Goal: Navigation & Orientation: Find specific page/section

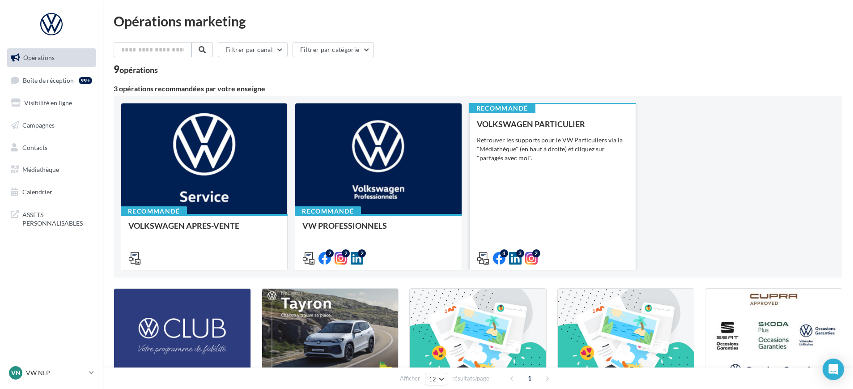
click at [483, 202] on div "VOLKSWAGEN PARTICULIER Retrouver les supports pour le VW Particuliers via la "M…" at bounding box center [553, 190] width 152 height 142
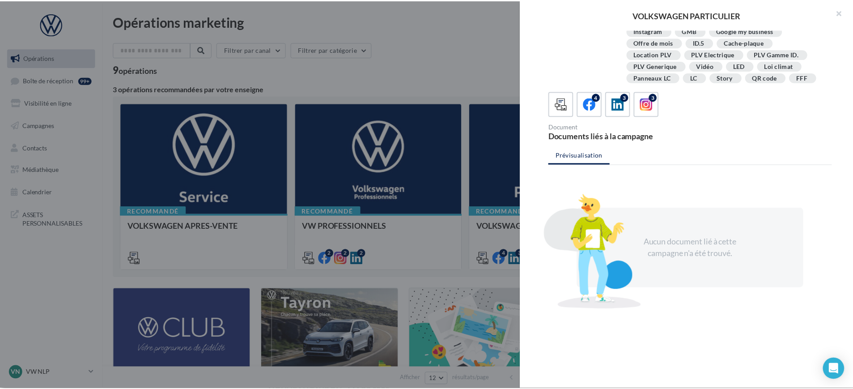
scroll to position [163, 0]
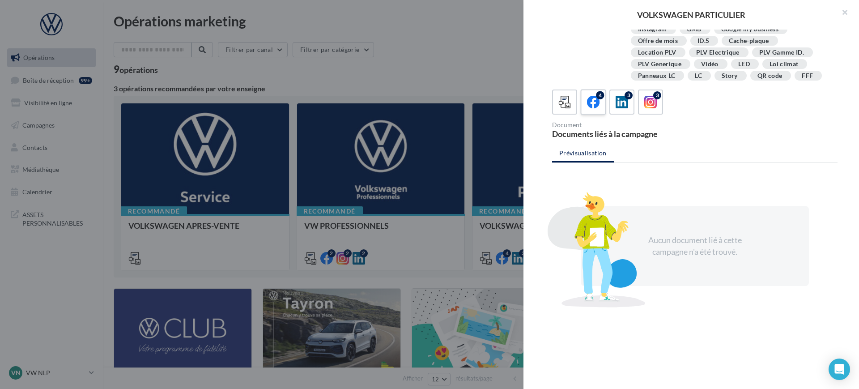
click at [594, 98] on icon at bounding box center [593, 102] width 13 height 13
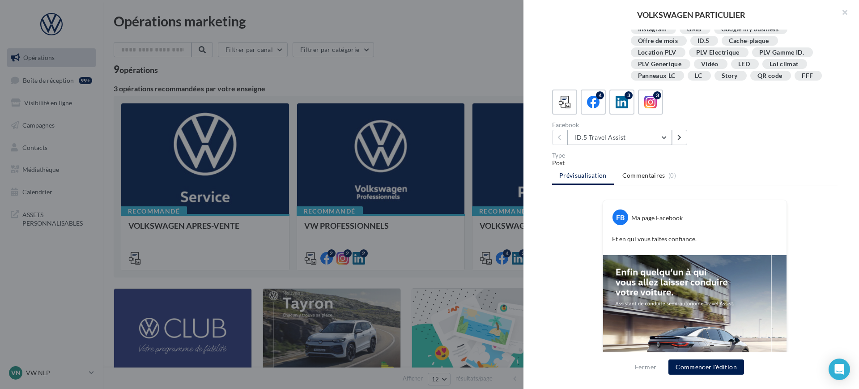
click at [606, 144] on button "ID.5 Travel Assist" at bounding box center [619, 137] width 105 height 15
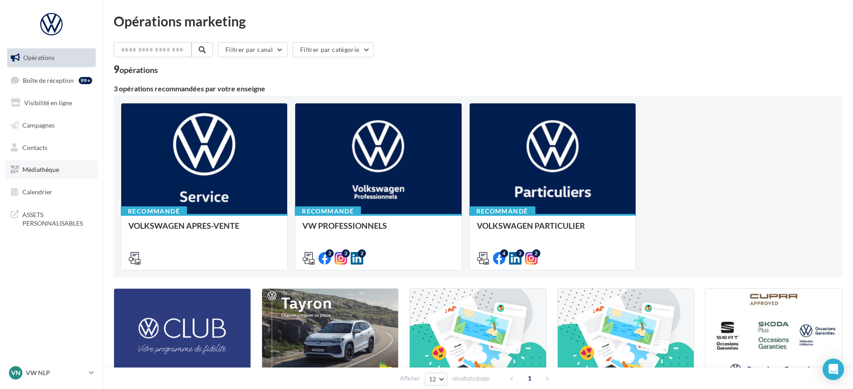
click at [68, 169] on link "Médiathèque" at bounding box center [51, 169] width 92 height 19
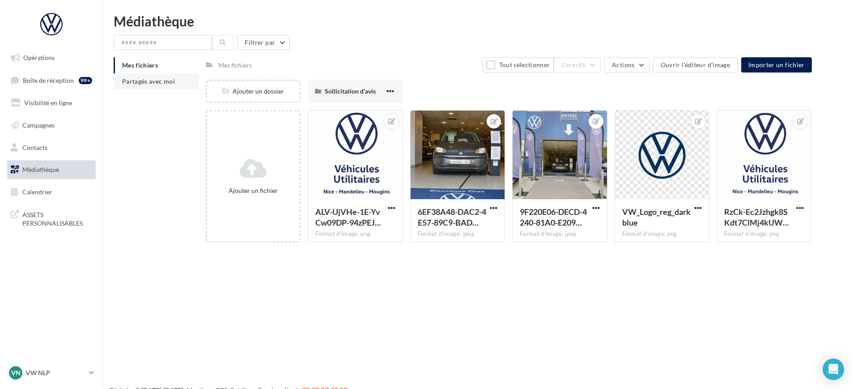
click at [155, 85] on span "Partagés avec moi" at bounding box center [148, 81] width 53 height 8
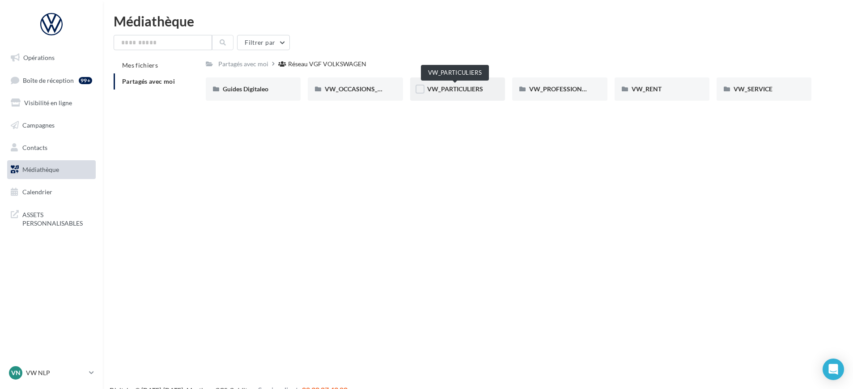
click at [454, 89] on span "VW_PARTICULIERS" at bounding box center [455, 89] width 56 height 8
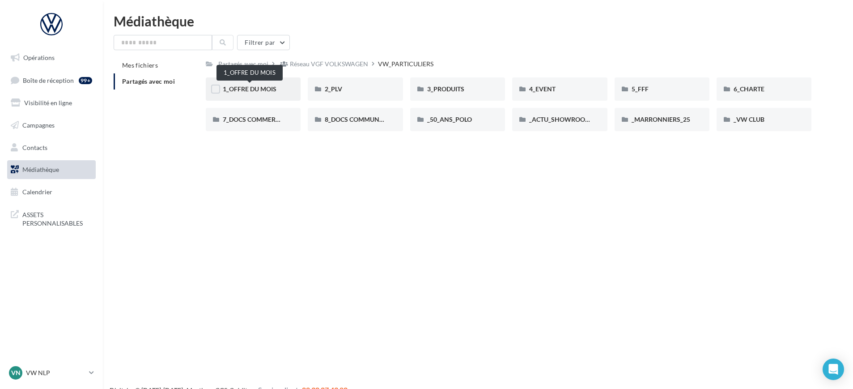
click at [255, 86] on span "1_OFFRE DU MOIS" at bounding box center [250, 89] width 54 height 8
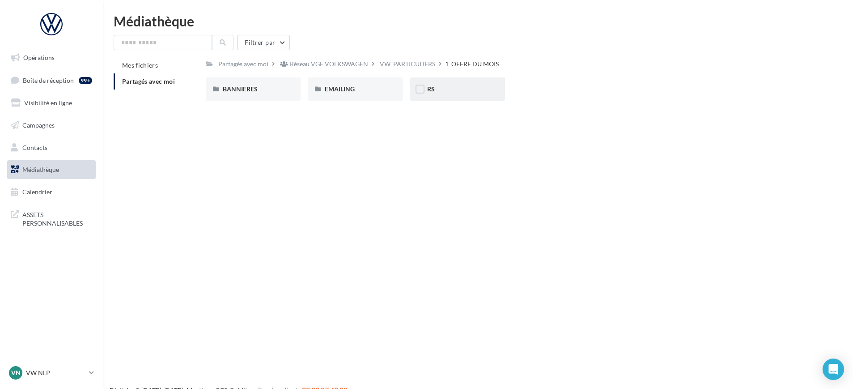
click at [436, 90] on div "RS" at bounding box center [457, 89] width 61 height 9
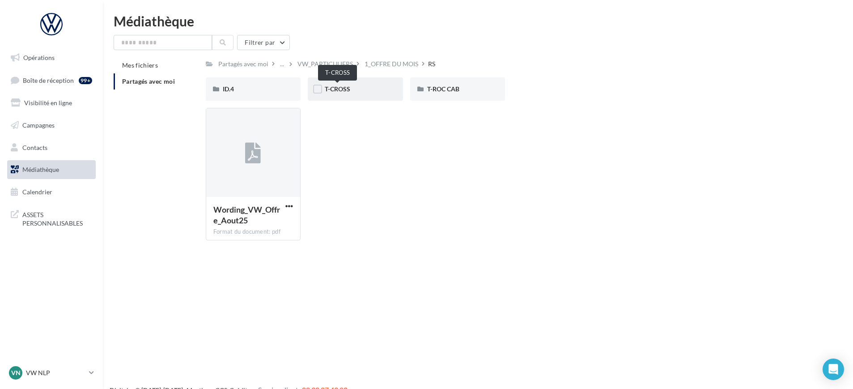
click at [341, 86] on span "T-CROSS" at bounding box center [337, 89] width 25 height 8
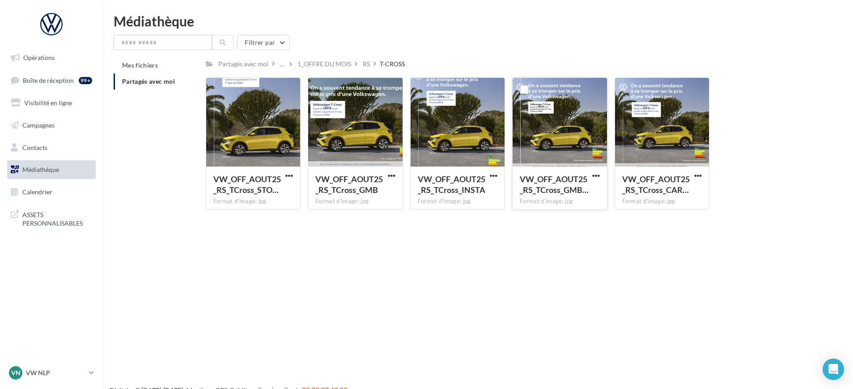
click at [532, 110] on div at bounding box center [560, 122] width 94 height 89
click at [313, 64] on div "1_OFFRE DU MOIS" at bounding box center [324, 63] width 54 height 9
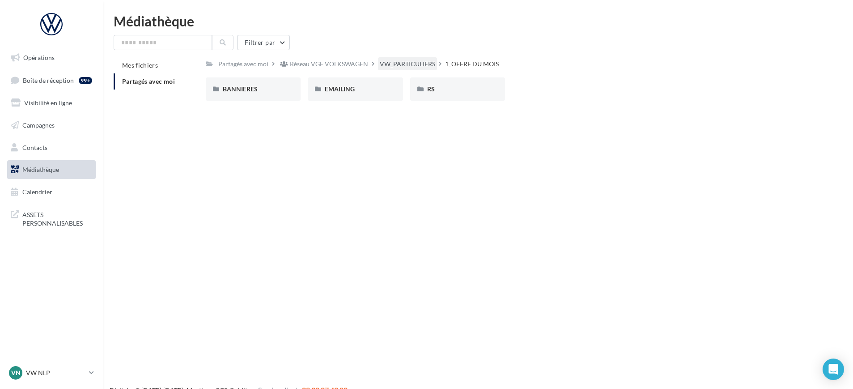
click at [416, 68] on div "VW_PARTICULIERS" at bounding box center [407, 63] width 59 height 13
